Goal: Task Accomplishment & Management: Use online tool/utility

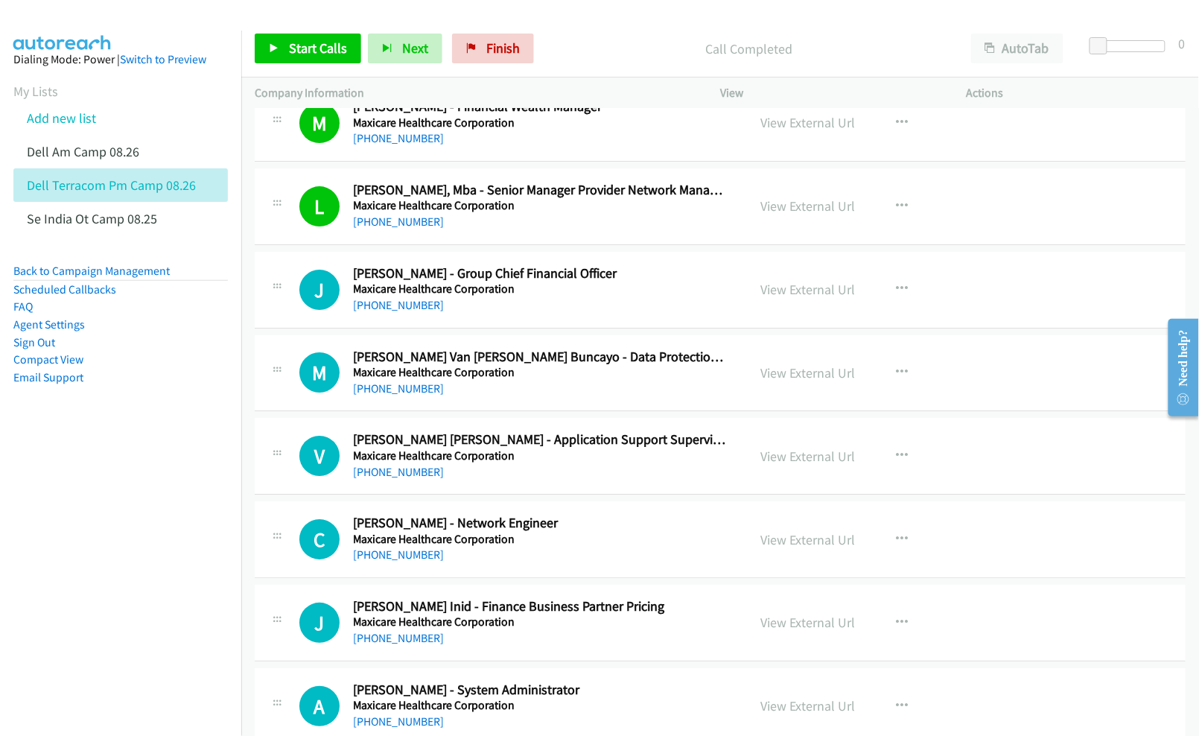
scroll to position [5163, 0]
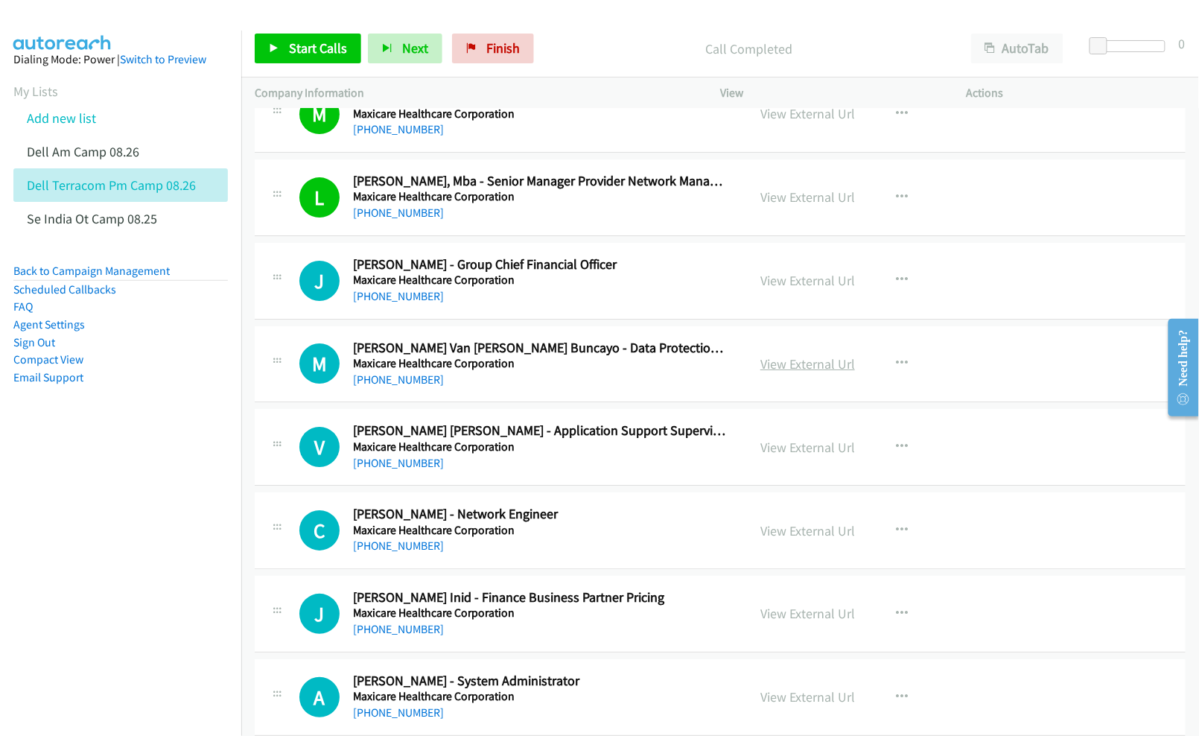
click at [810, 372] on link "View External Url" at bounding box center [807, 363] width 95 height 17
click at [770, 456] on link "View External Url" at bounding box center [807, 447] width 95 height 17
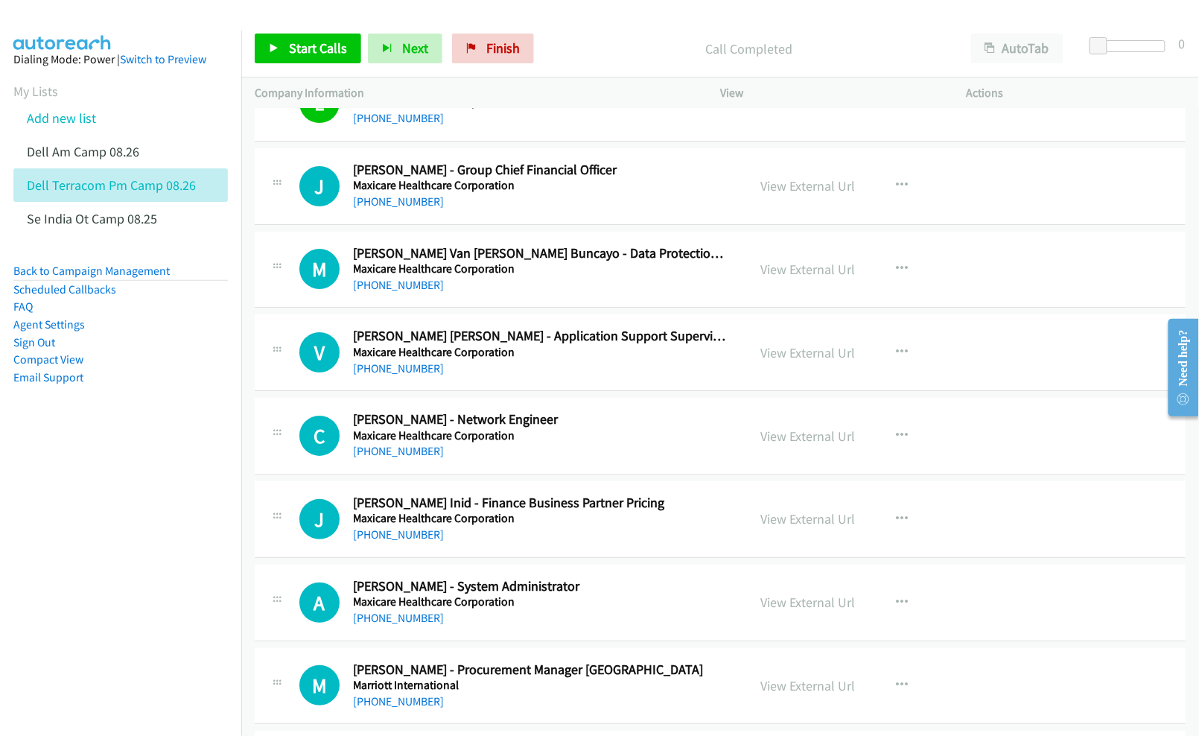
scroll to position [5262, 0]
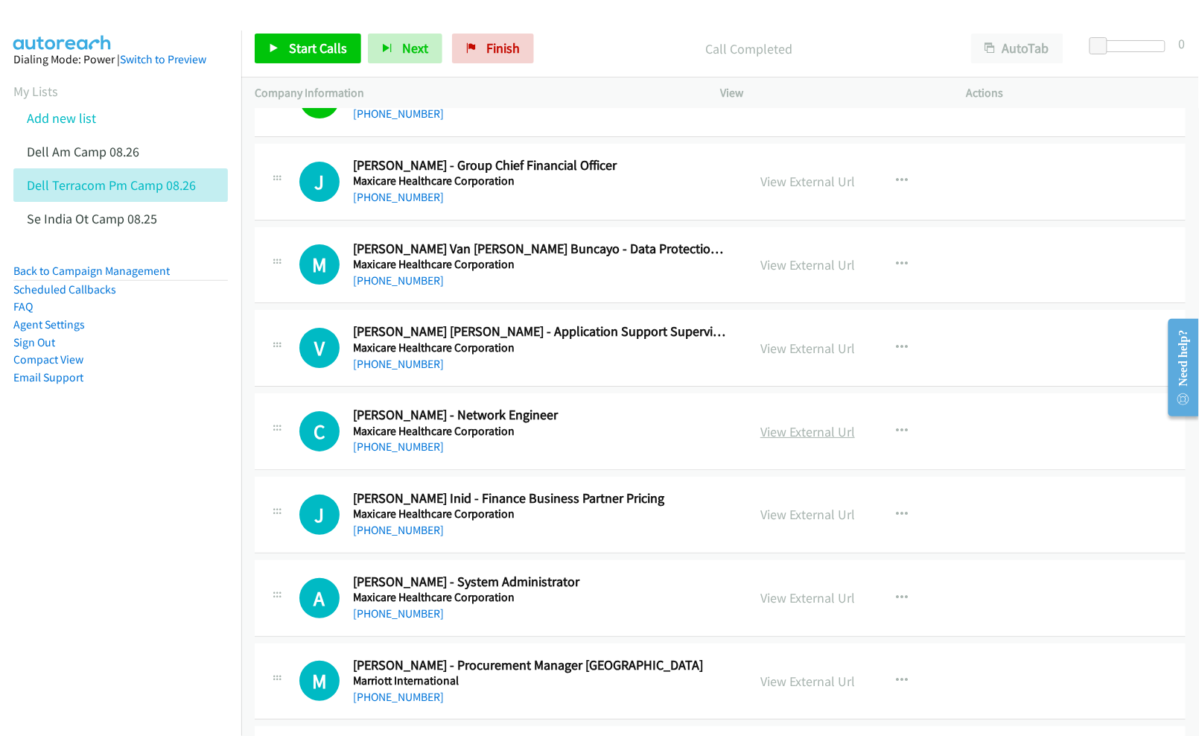
click at [797, 440] on link "View External Url" at bounding box center [807, 431] width 95 height 17
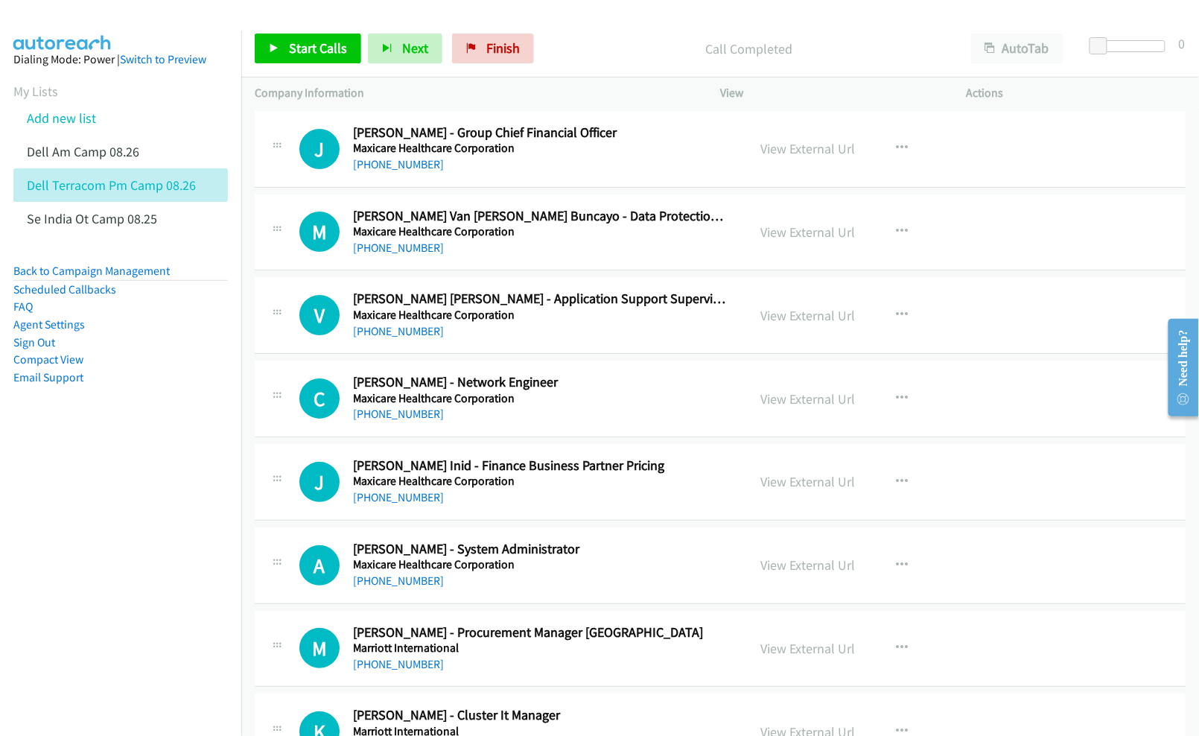
scroll to position [5362, 0]
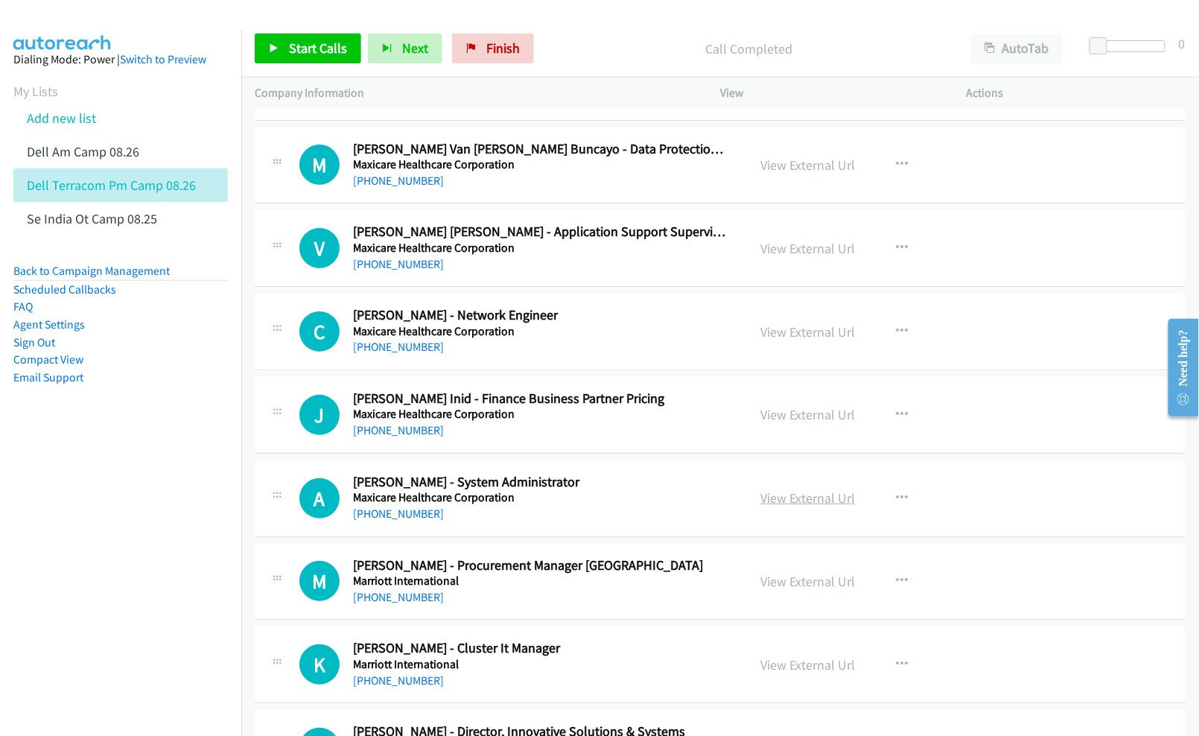
click at [777, 506] on link "View External Url" at bounding box center [807, 497] width 95 height 17
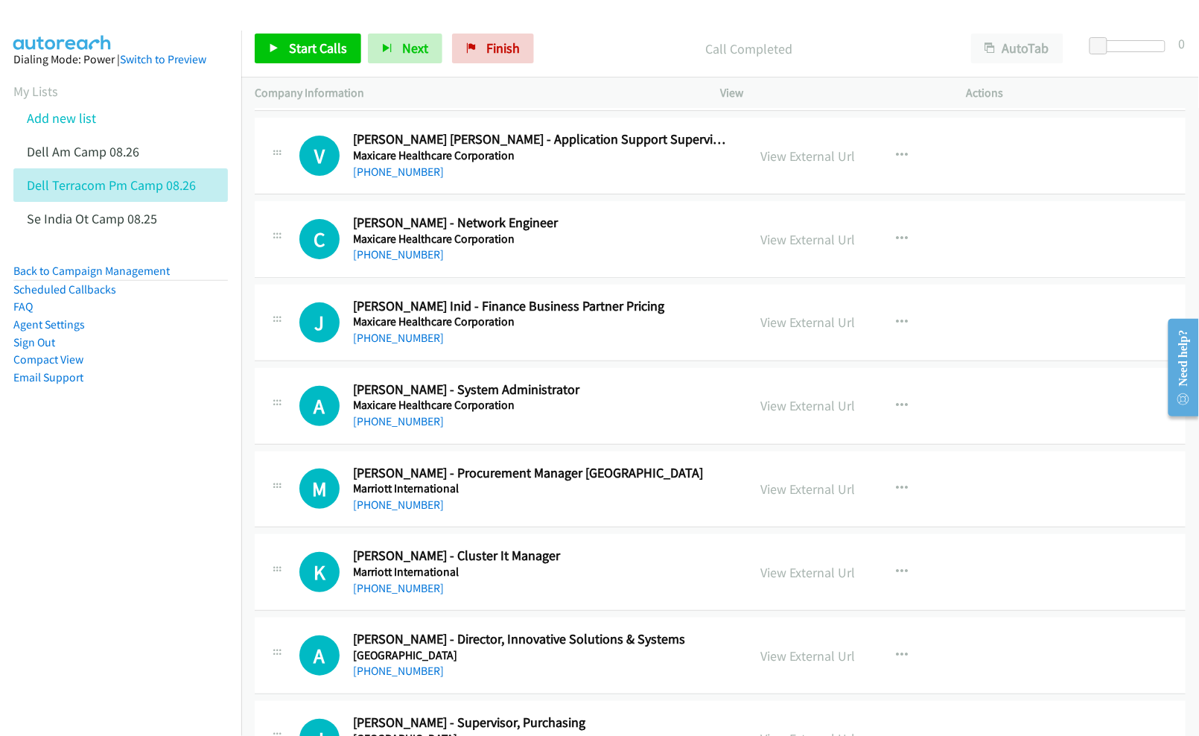
scroll to position [5461, 0]
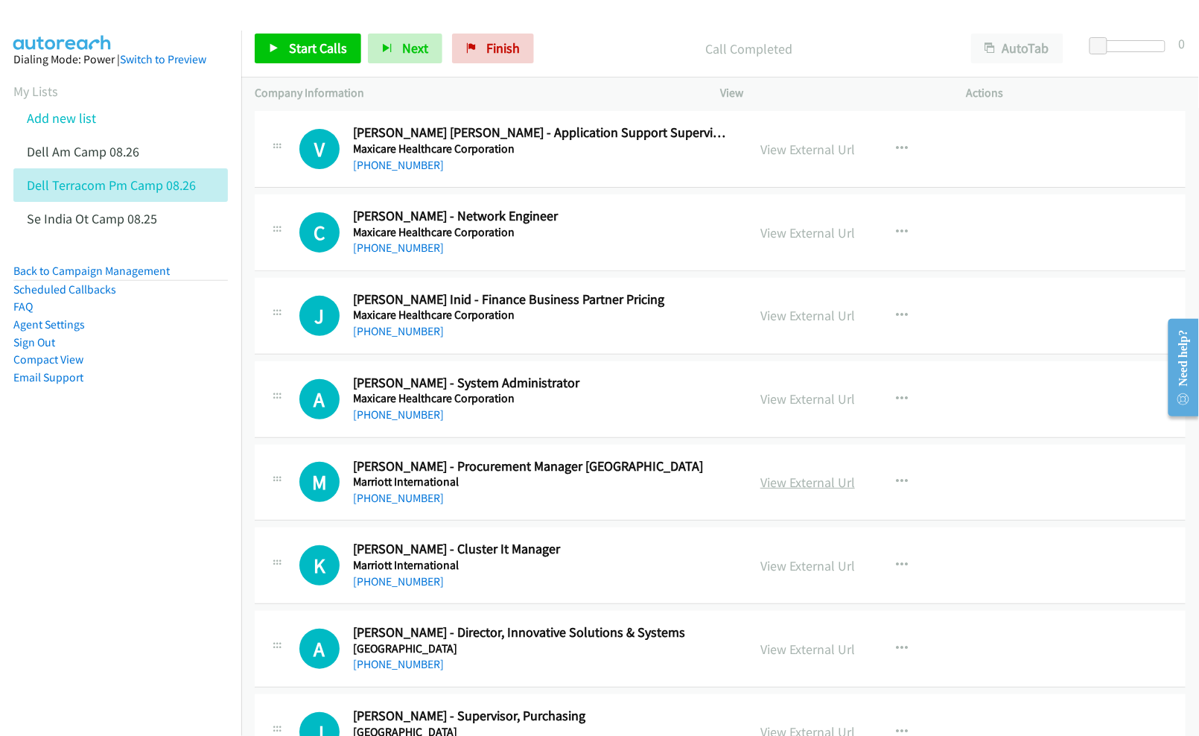
click at [772, 491] on link "View External Url" at bounding box center [807, 482] width 95 height 17
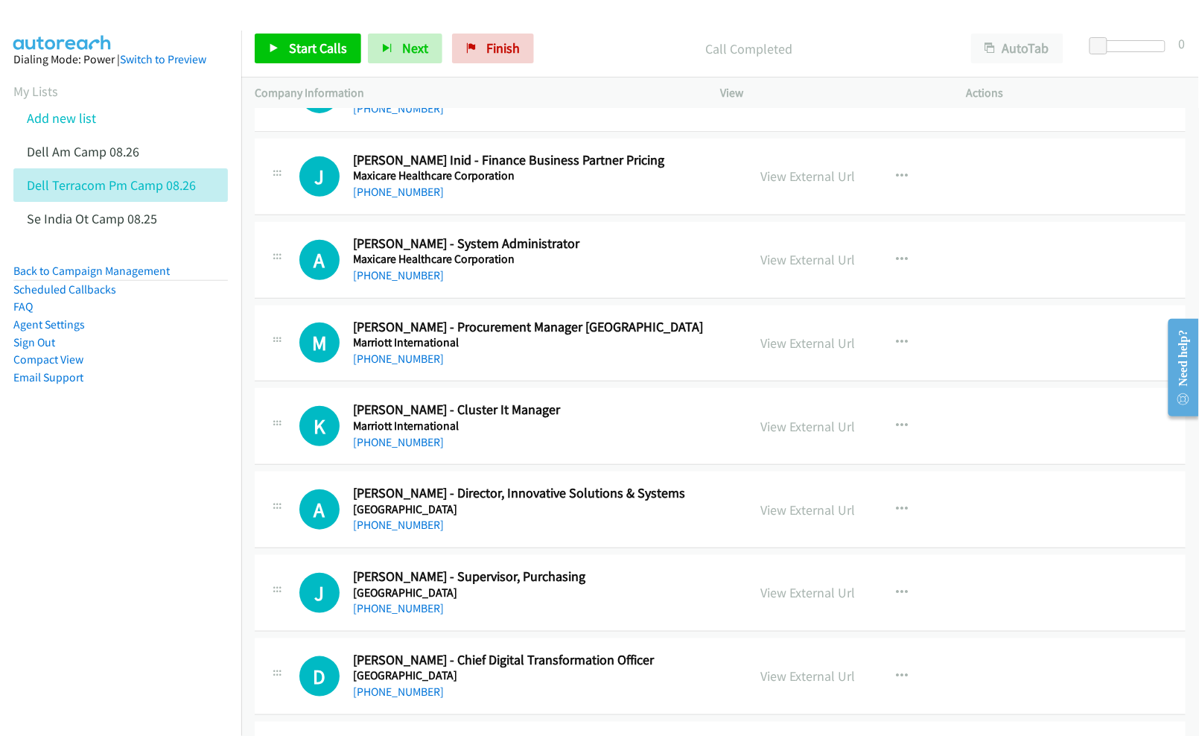
scroll to position [5659, 0]
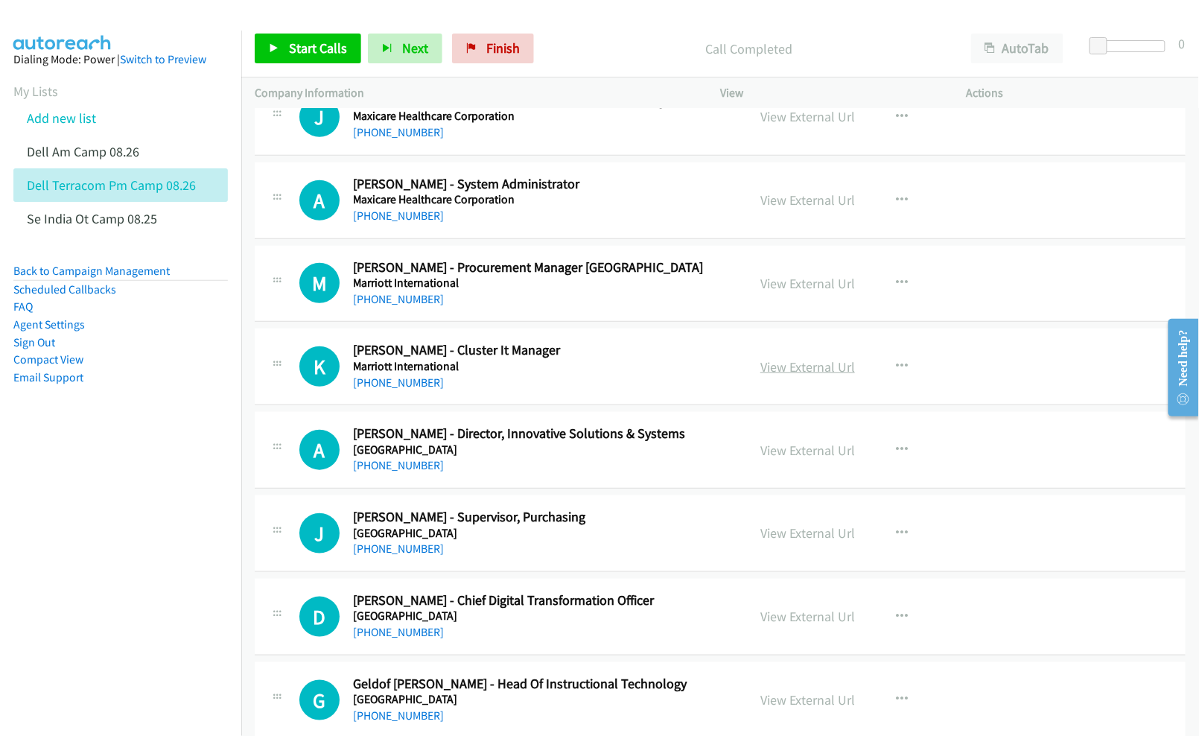
click at [770, 375] on link "View External Url" at bounding box center [807, 366] width 95 height 17
click at [791, 459] on link "View External Url" at bounding box center [807, 450] width 95 height 17
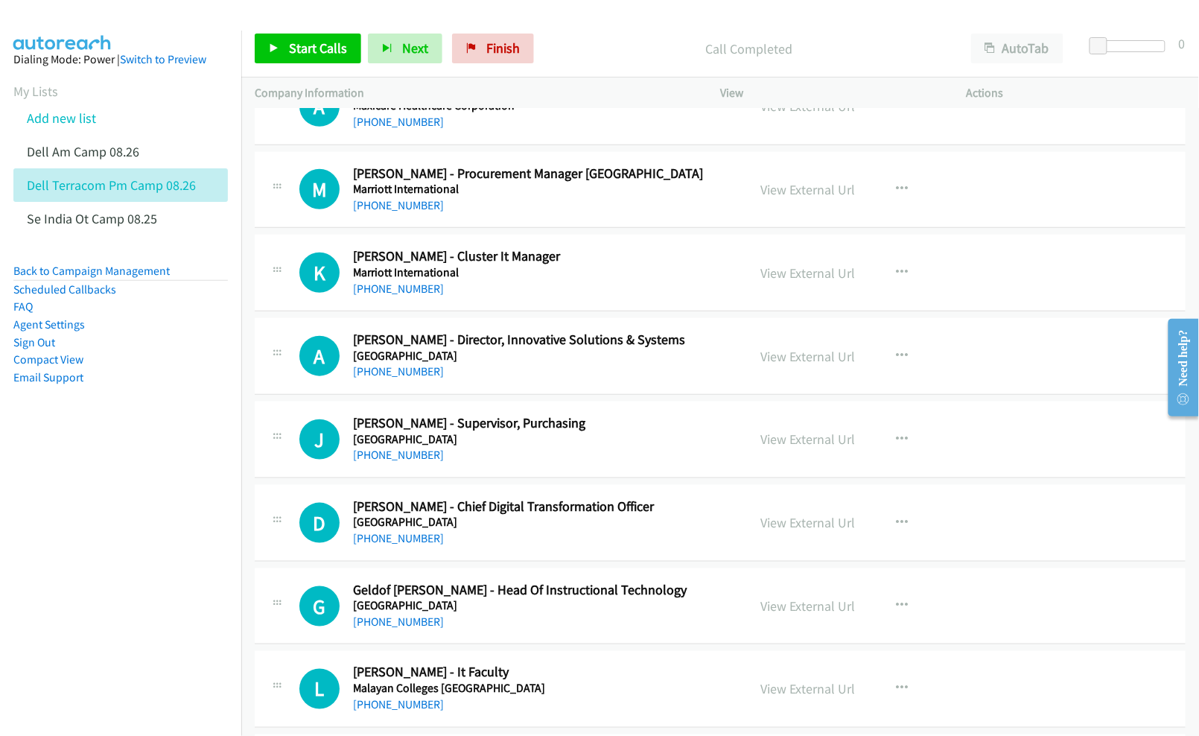
scroll to position [5758, 0]
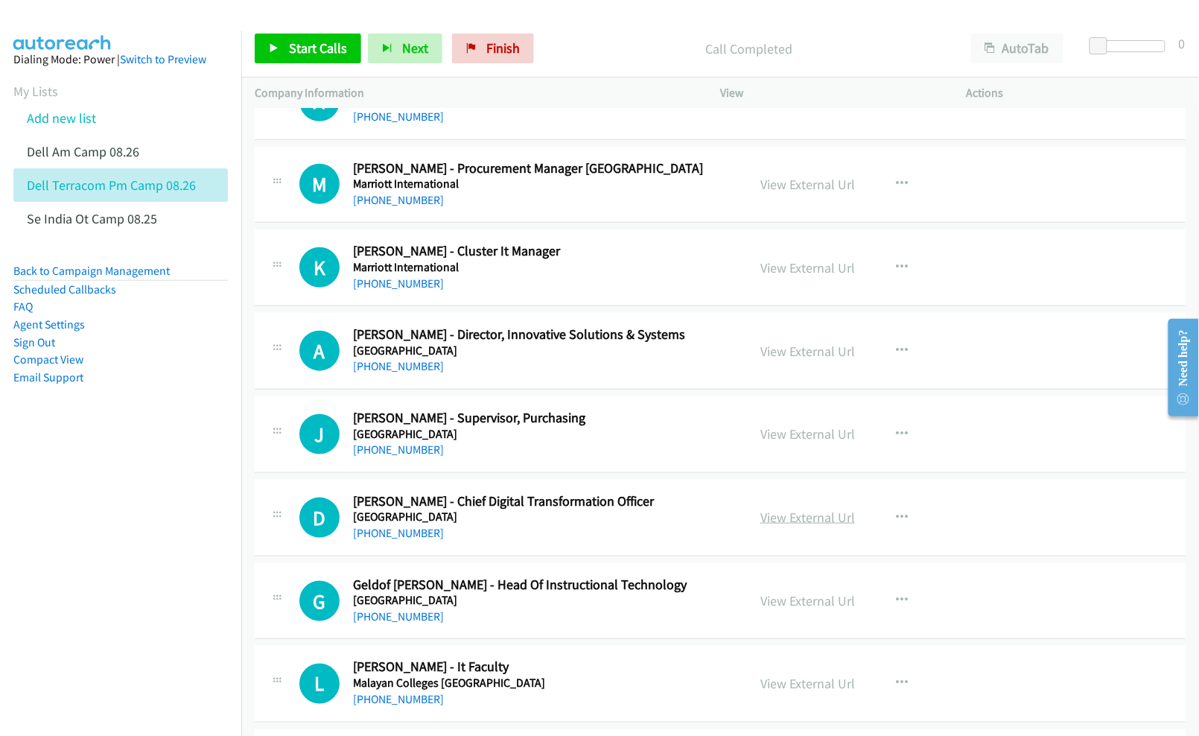
click at [784, 526] on link "View External Url" at bounding box center [807, 517] width 95 height 17
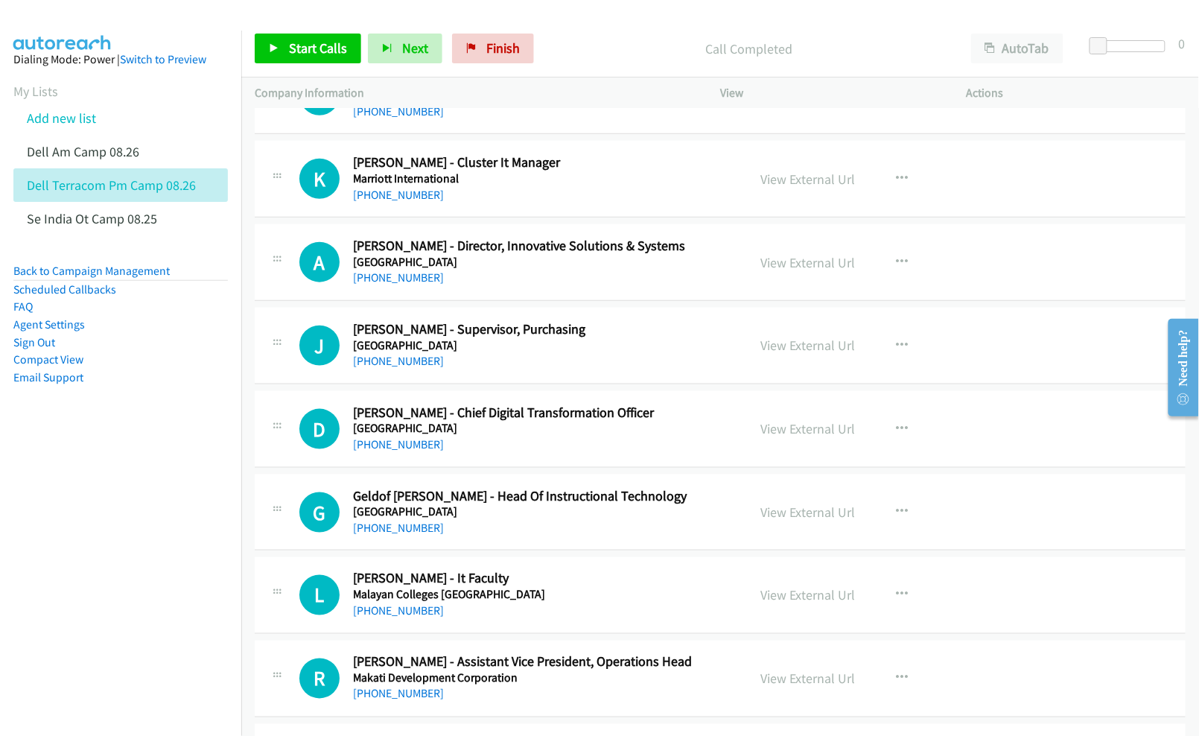
scroll to position [5857, 0]
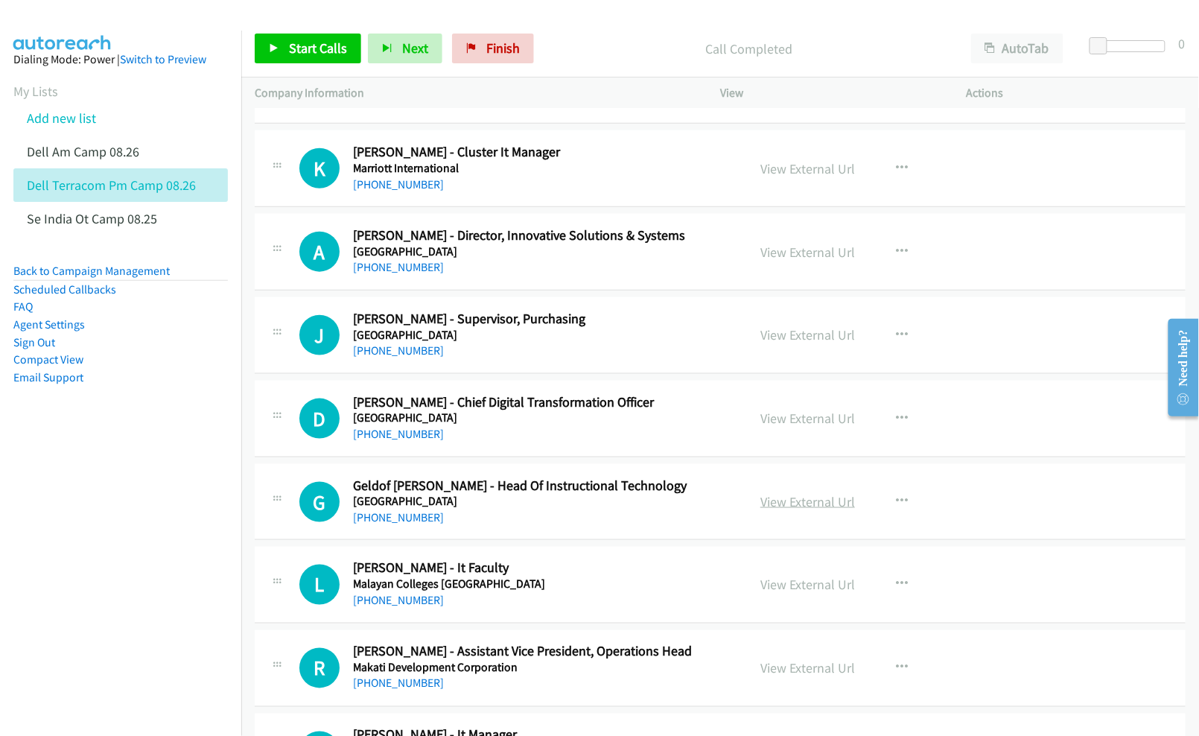
click at [774, 510] on link "View External Url" at bounding box center [807, 501] width 95 height 17
click at [179, 511] on nav "Dialing Mode: Power | Switch to Preview My Lists Add new list Dell Am Camp 08.2…" at bounding box center [121, 399] width 242 height 736
click at [812, 593] on link "View External Url" at bounding box center [807, 584] width 95 height 17
click at [150, 572] on nav "Dialing Mode: Power | Switch to Preview My Lists Add new list Dell Am Camp 08.2…" at bounding box center [121, 399] width 242 height 736
click at [194, 561] on nav "Dialing Mode: Power | Switch to Preview My Lists Add new list Dell Am Camp 08.2…" at bounding box center [121, 399] width 242 height 736
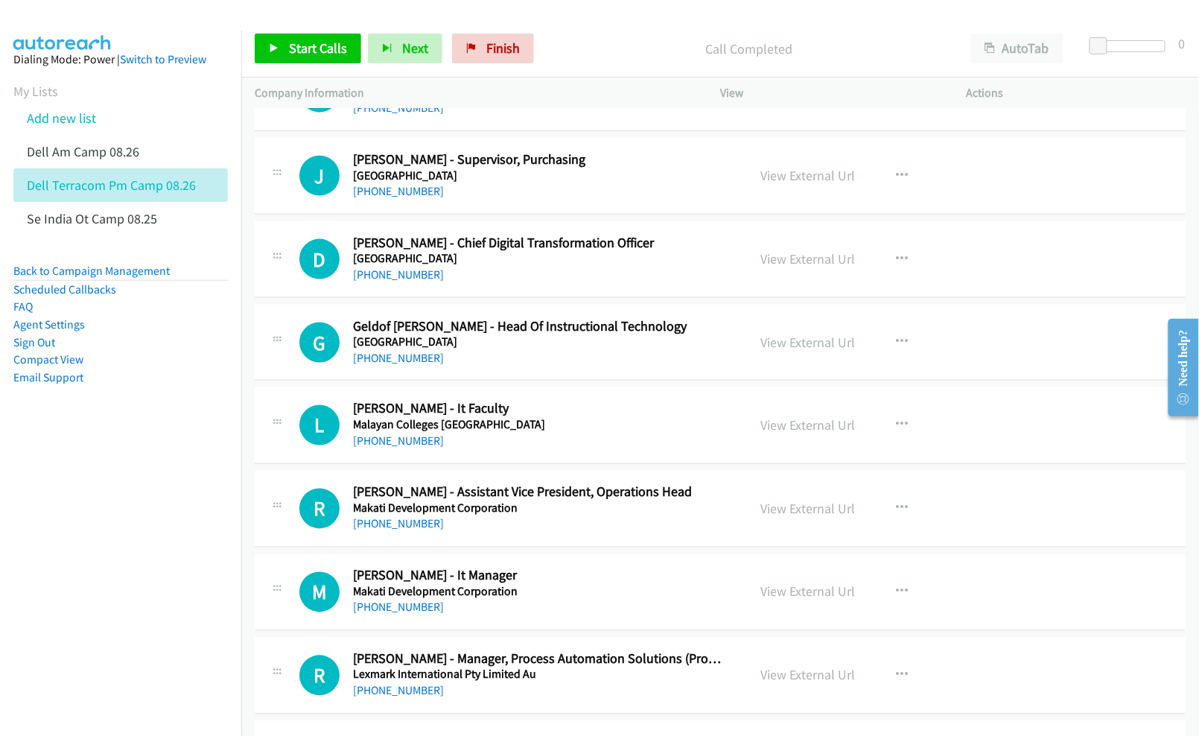
scroll to position [6056, 0]
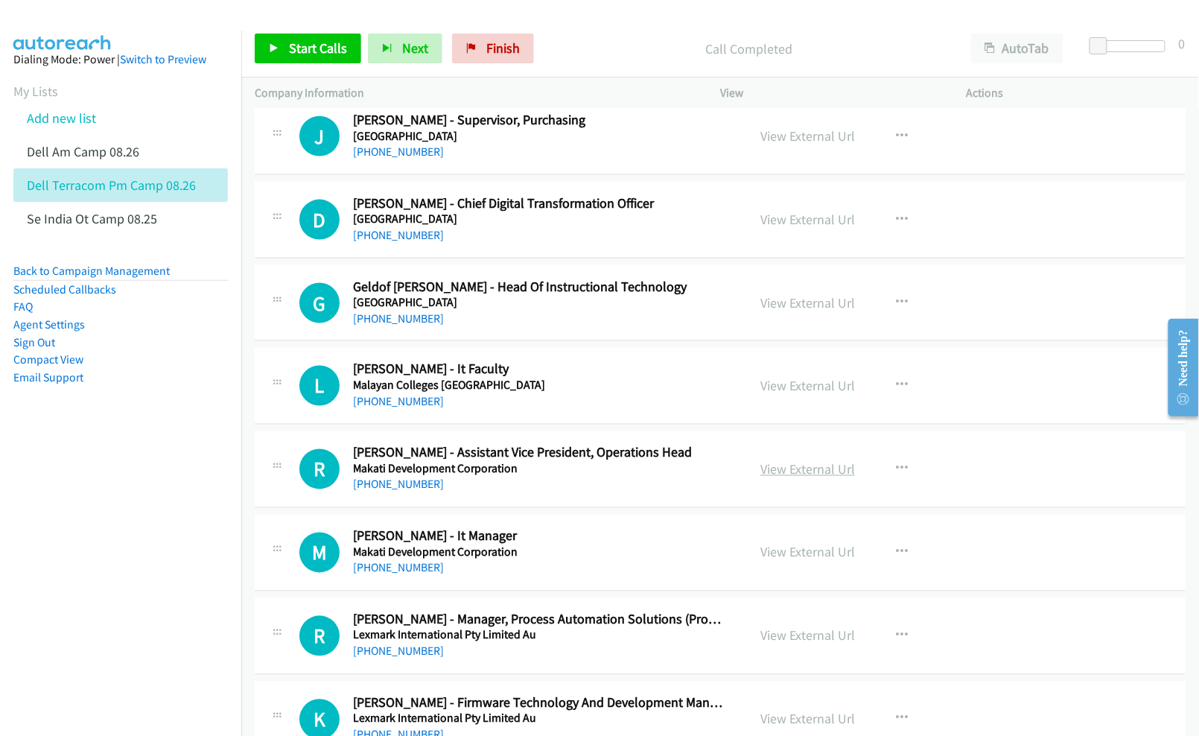
click at [788, 478] on link "View External Url" at bounding box center [807, 469] width 95 height 17
click at [790, 561] on link "View External Url" at bounding box center [807, 552] width 95 height 17
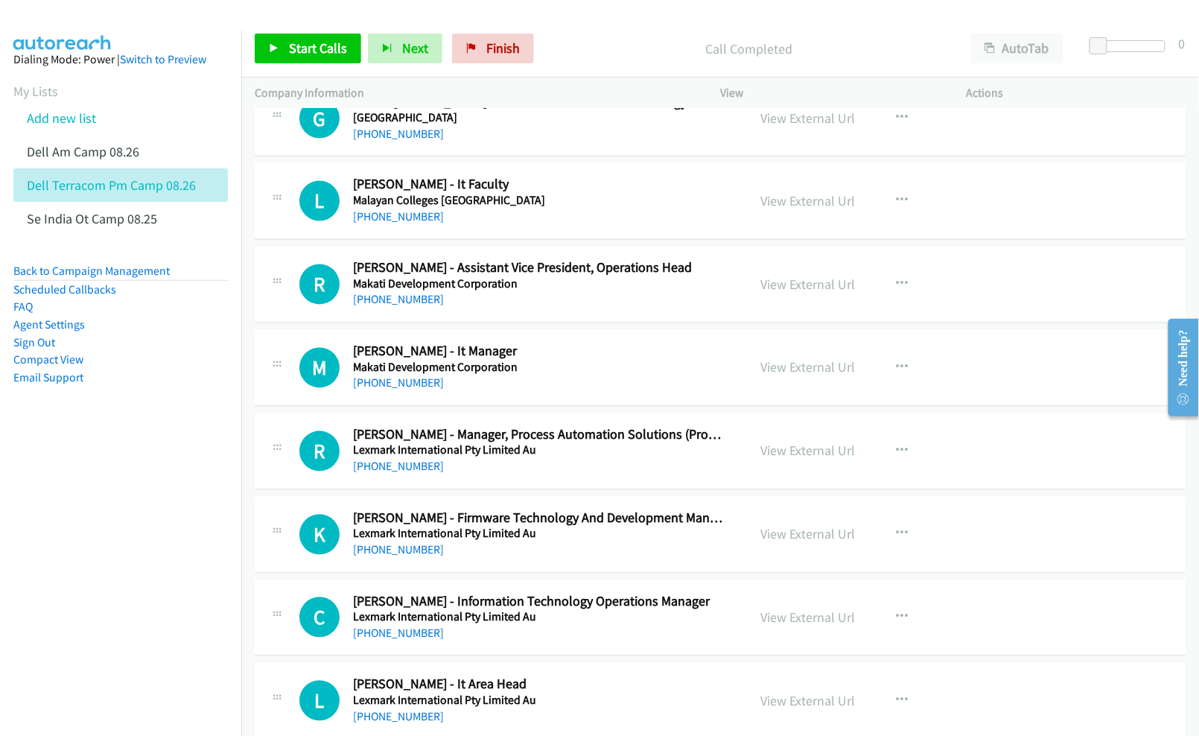
scroll to position [6255, 0]
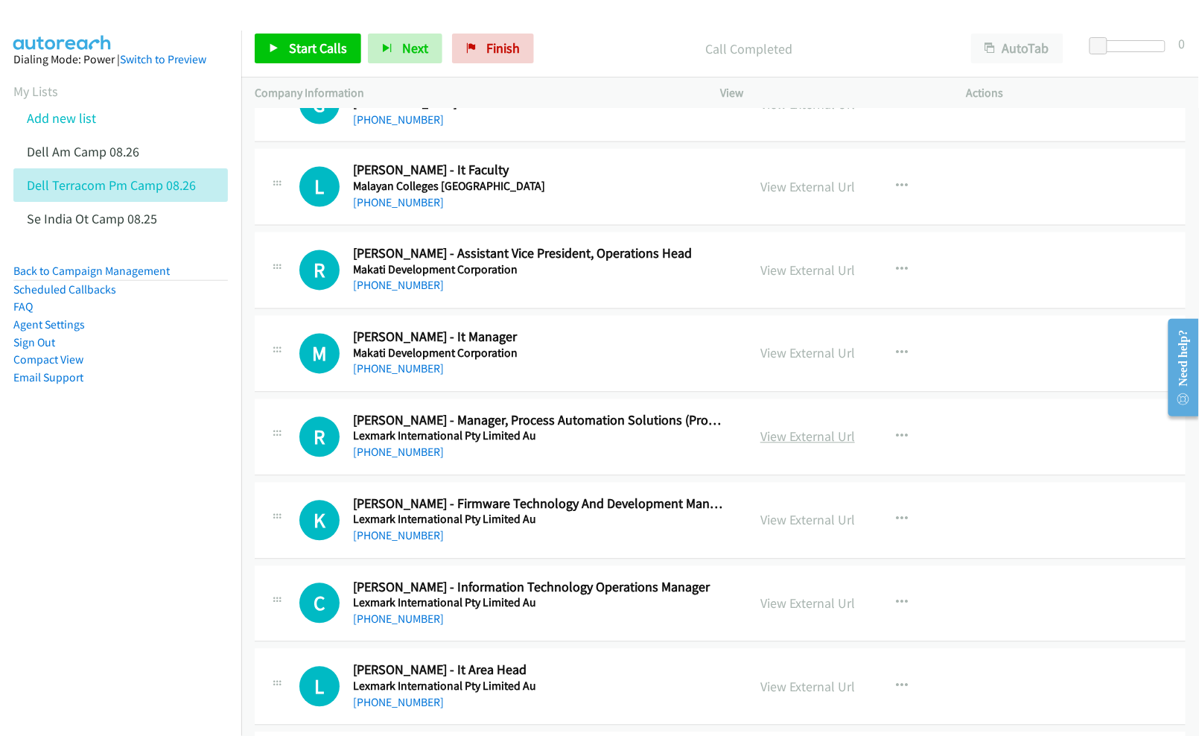
click at [793, 445] on link "View External Url" at bounding box center [807, 436] width 95 height 17
click at [777, 529] on link "View External Url" at bounding box center [807, 520] width 95 height 17
click at [133, 553] on nav "Dialing Mode: Power | Switch to Preview My Lists Add new list Dell Am Camp 08.2…" at bounding box center [121, 399] width 242 height 736
click at [785, 612] on link "View External Url" at bounding box center [807, 603] width 95 height 17
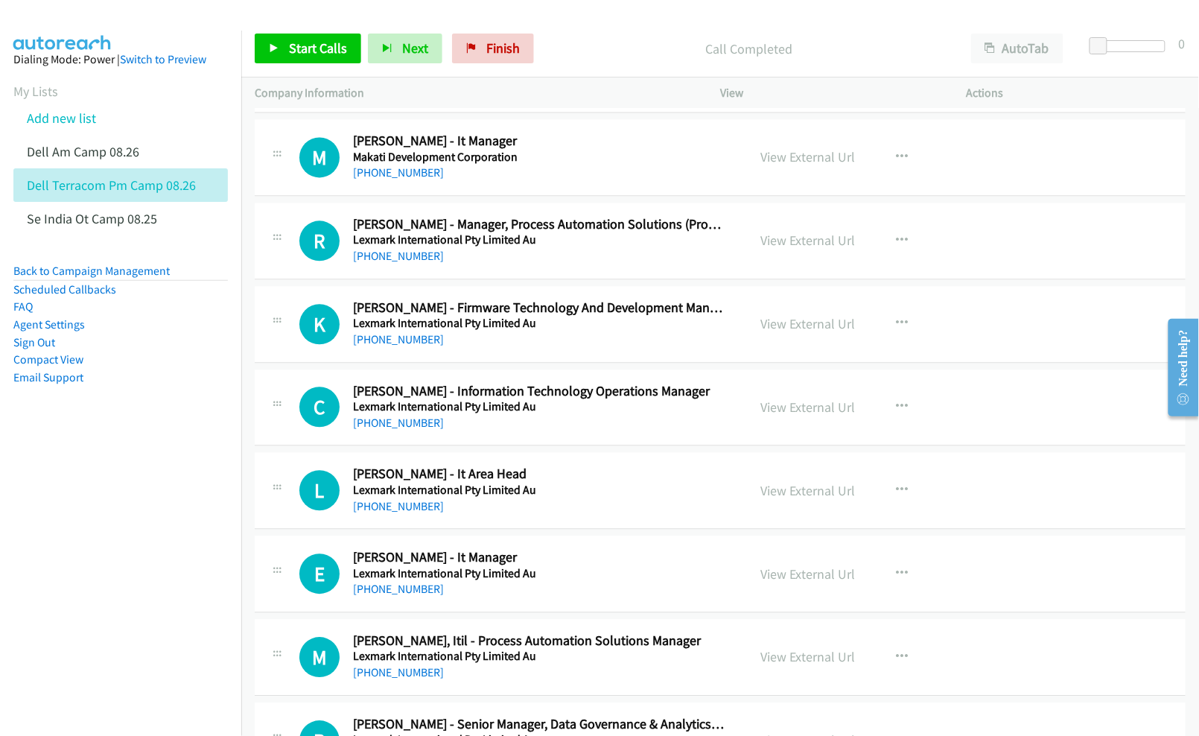
scroll to position [6453, 0]
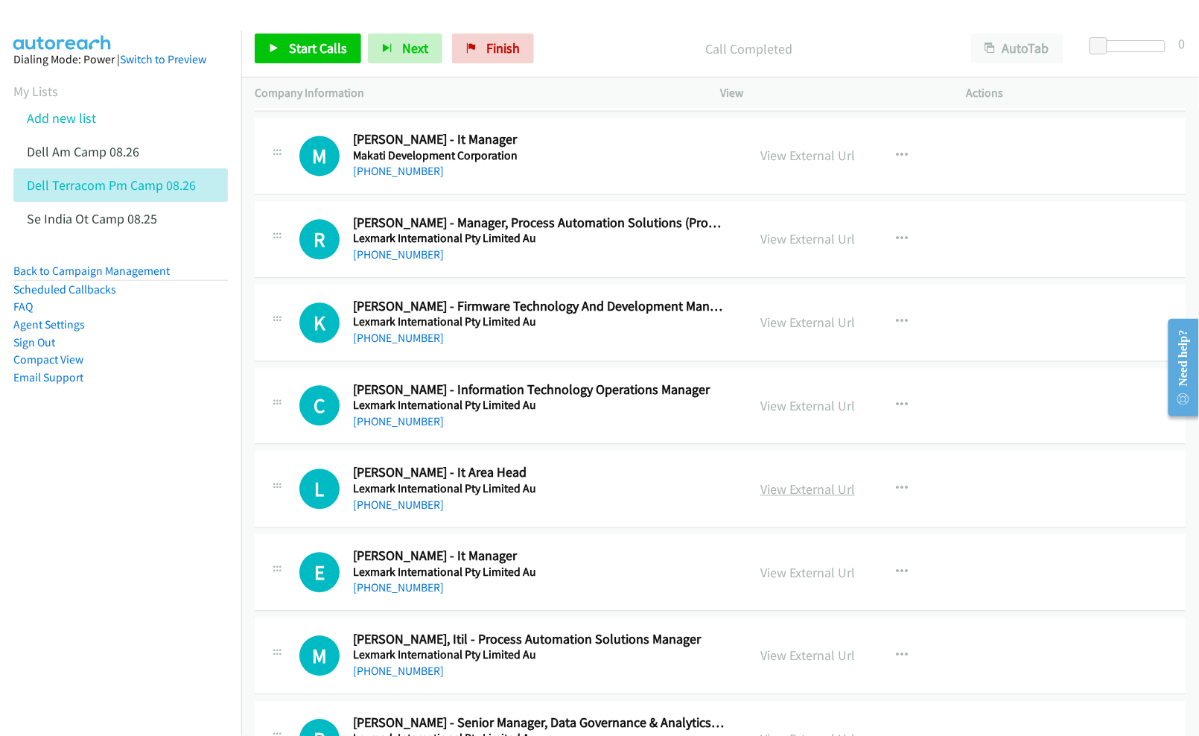
click at [798, 497] on link "View External Url" at bounding box center [807, 488] width 95 height 17
click at [802, 581] on link "View External Url" at bounding box center [807, 572] width 95 height 17
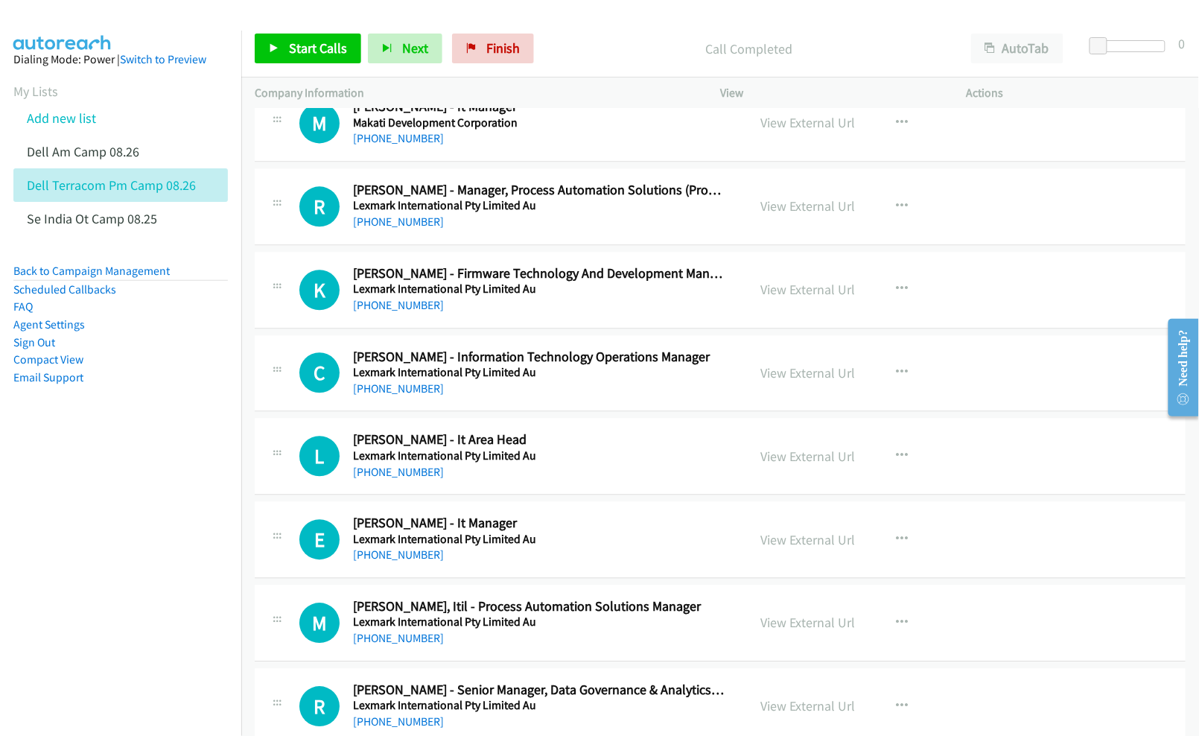
scroll to position [6553, 0]
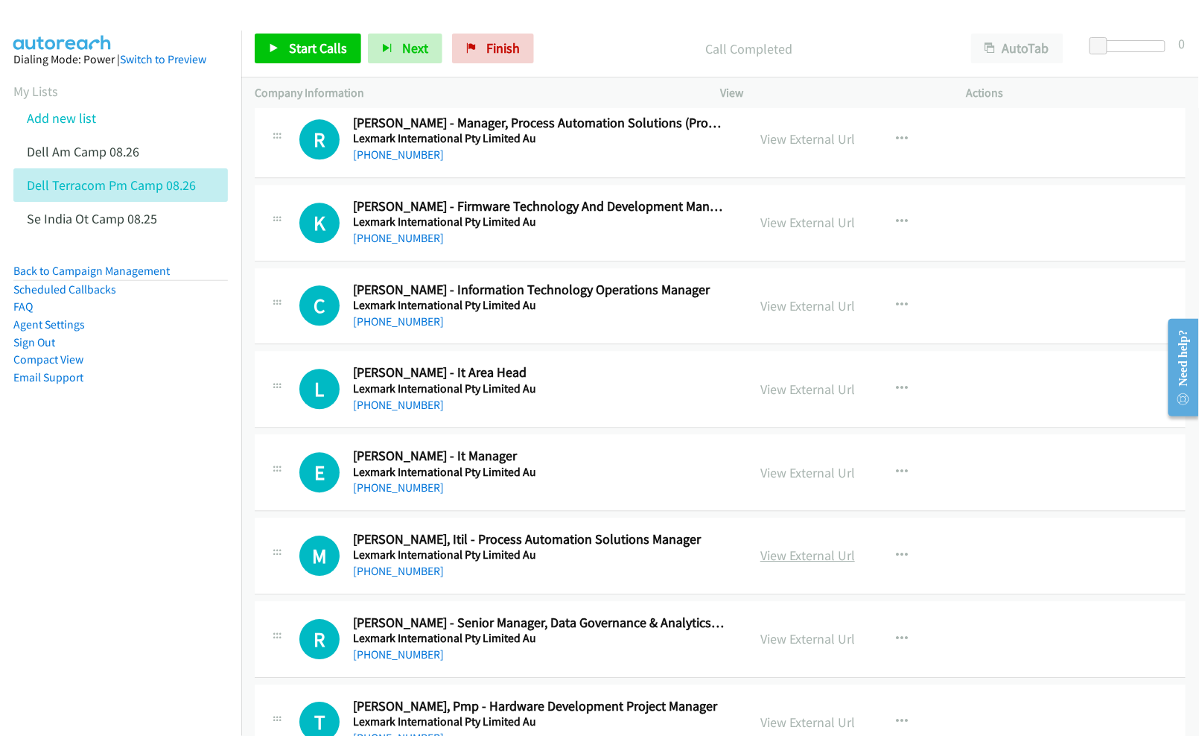
click at [795, 564] on link "View External Url" at bounding box center [807, 555] width 95 height 17
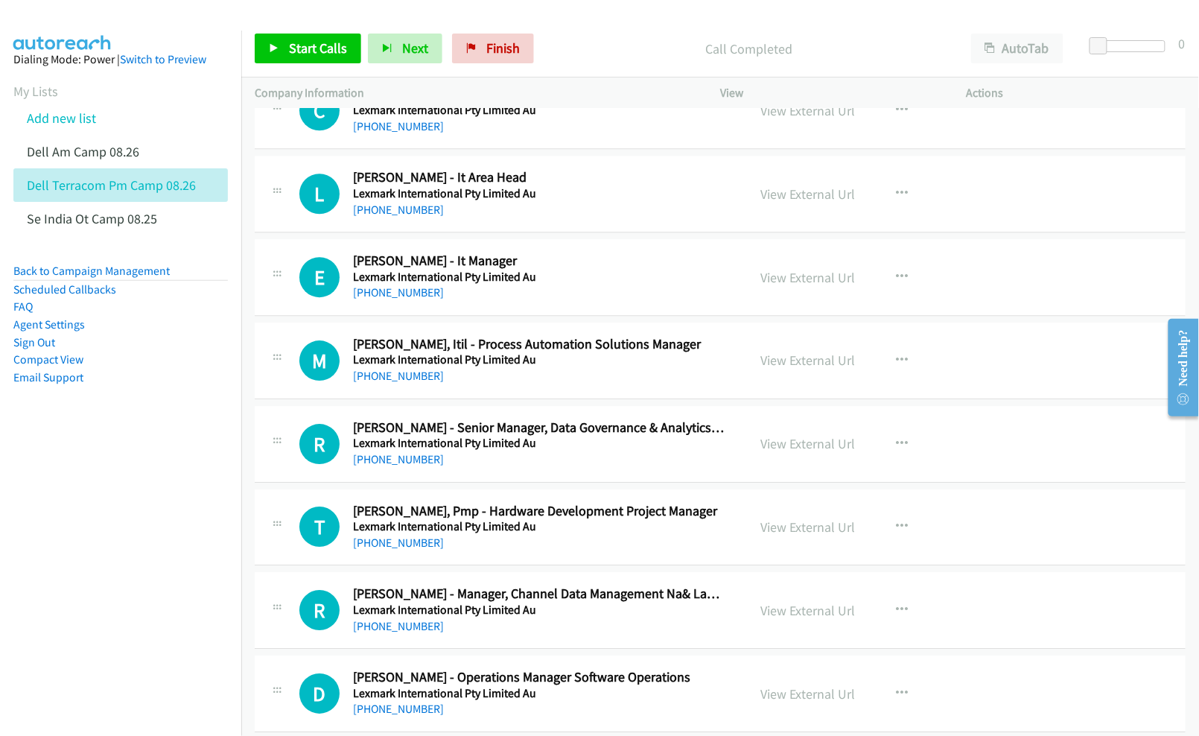
scroll to position [6751, 0]
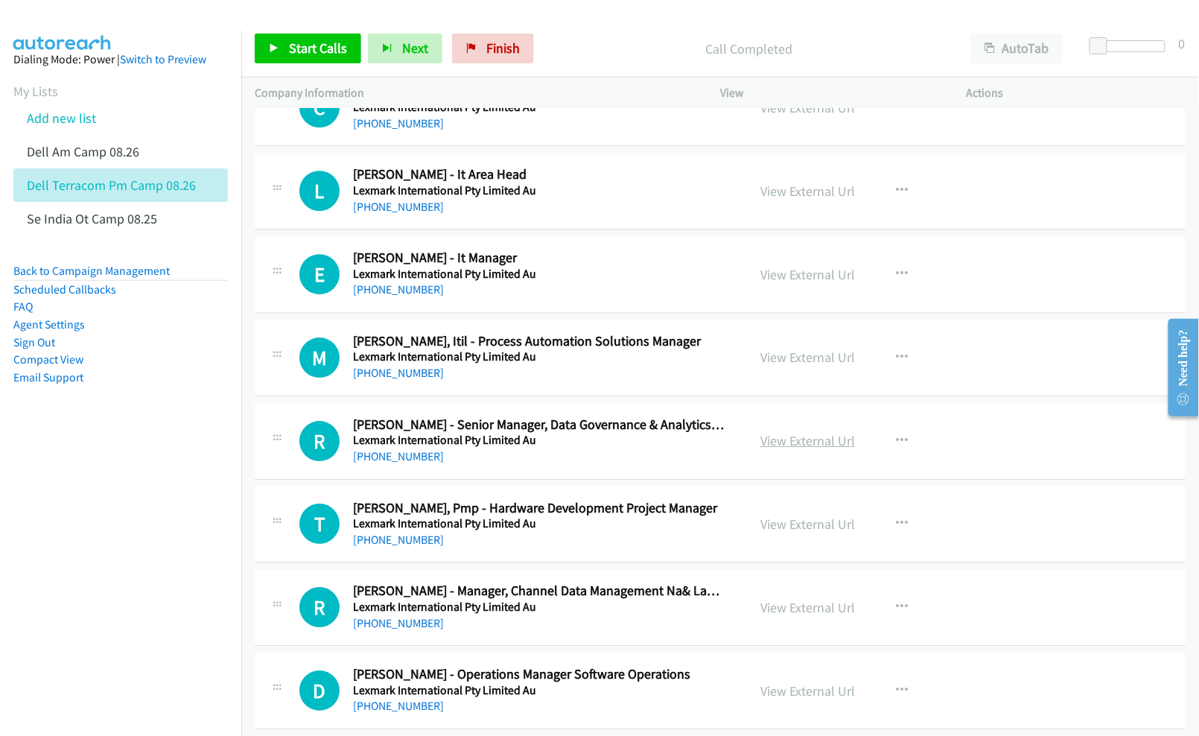
click at [791, 449] on link "View External Url" at bounding box center [807, 440] width 95 height 17
click at [778, 532] on link "View External Url" at bounding box center [807, 523] width 95 height 17
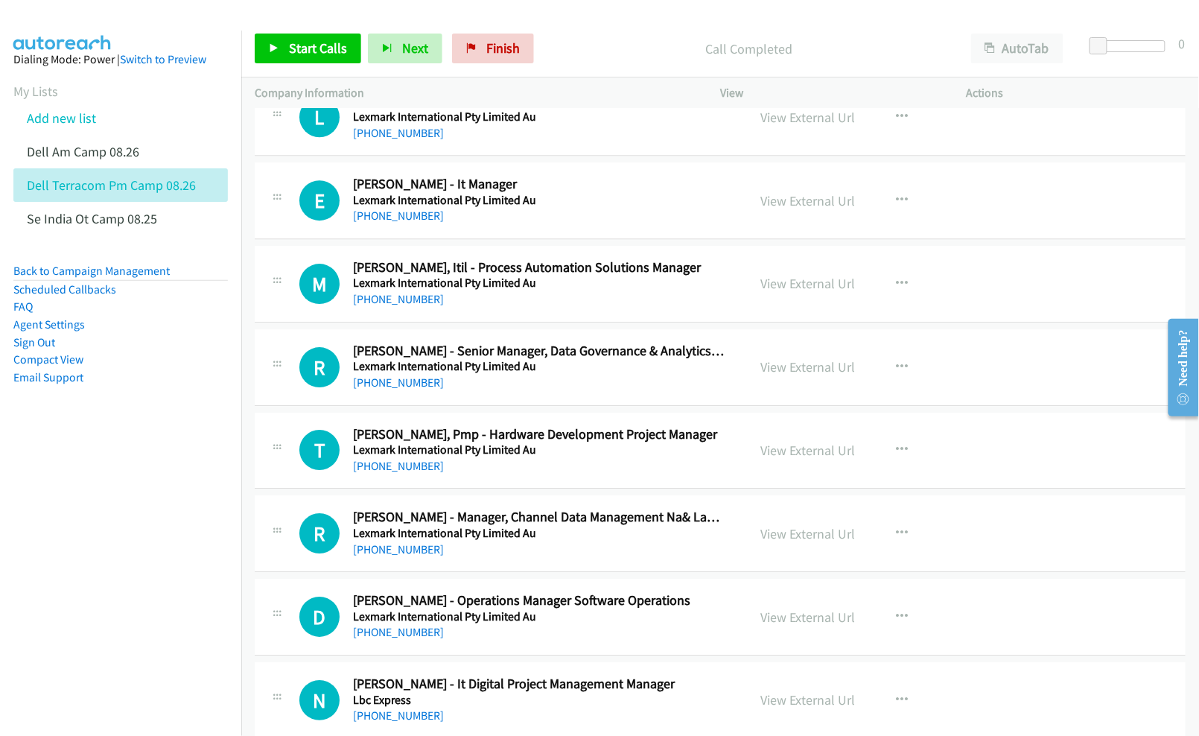
scroll to position [6851, 0]
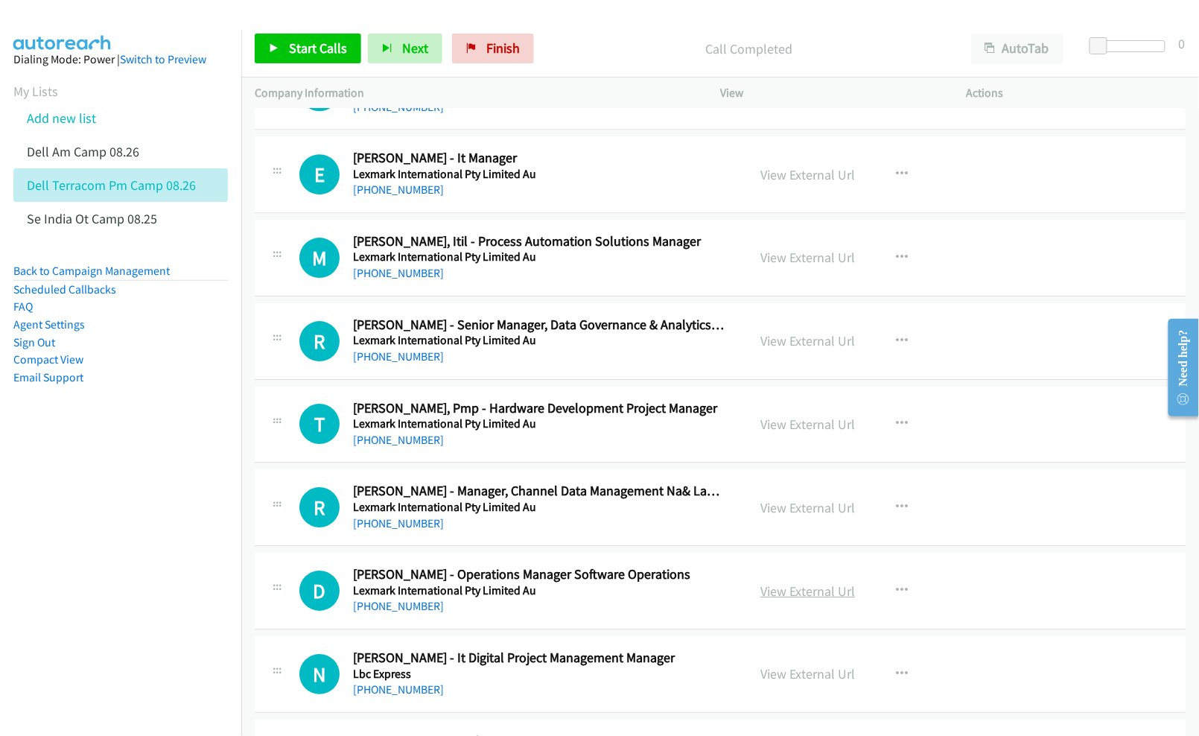
click at [774, 599] on link "View External Url" at bounding box center [807, 590] width 95 height 17
